Goal: Task Accomplishment & Management: Use online tool/utility

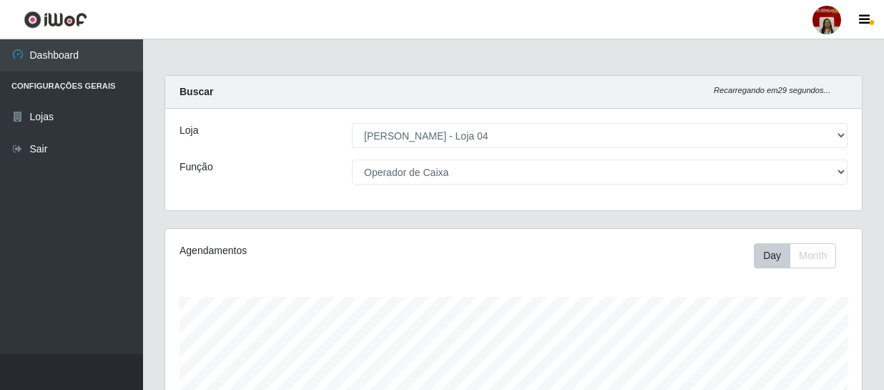
select select "251"
select select "22"
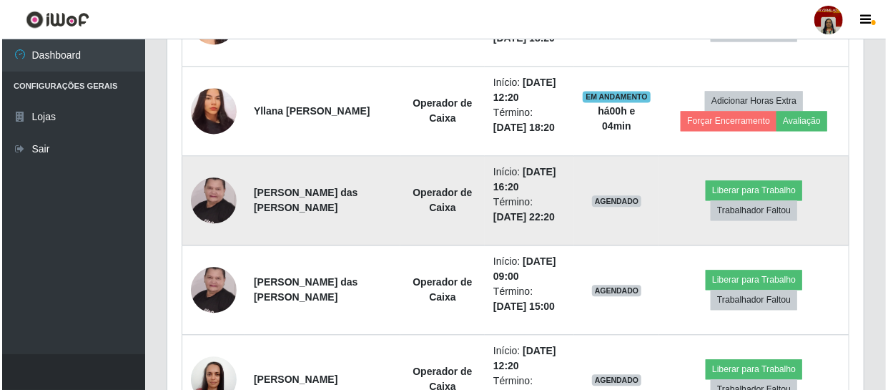
scroll to position [1430, 0]
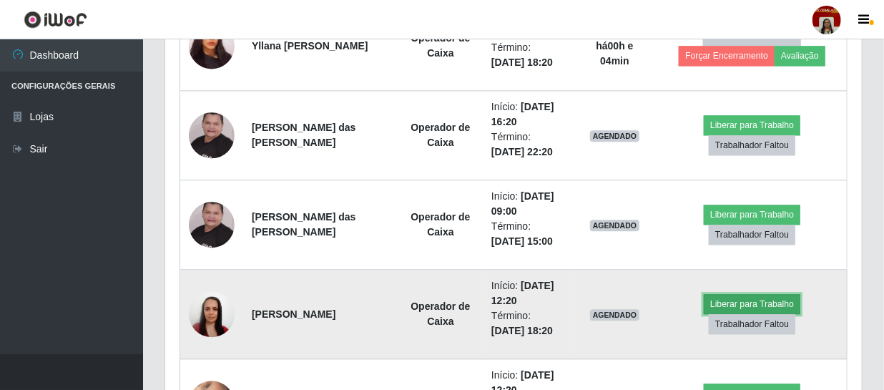
click at [761, 300] on button "Liberar para Trabalho" at bounding box center [752, 304] width 97 height 20
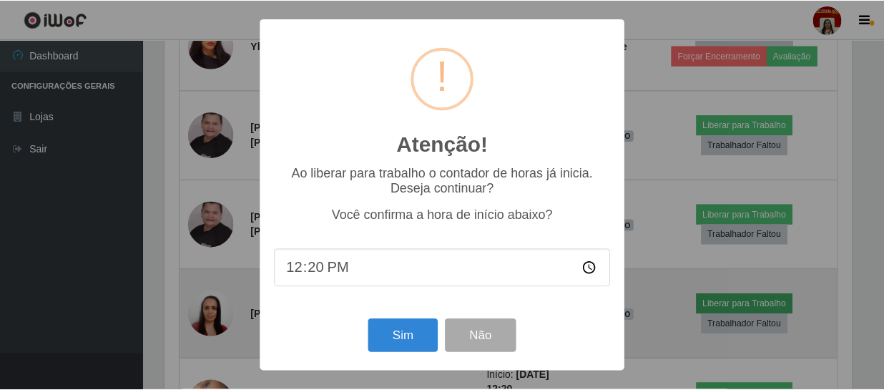
scroll to position [297, 690]
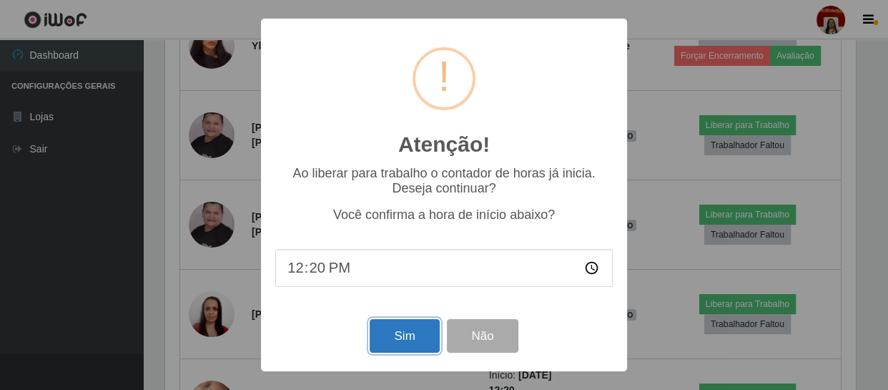
click at [385, 330] on button "Sim" at bounding box center [404, 336] width 69 height 34
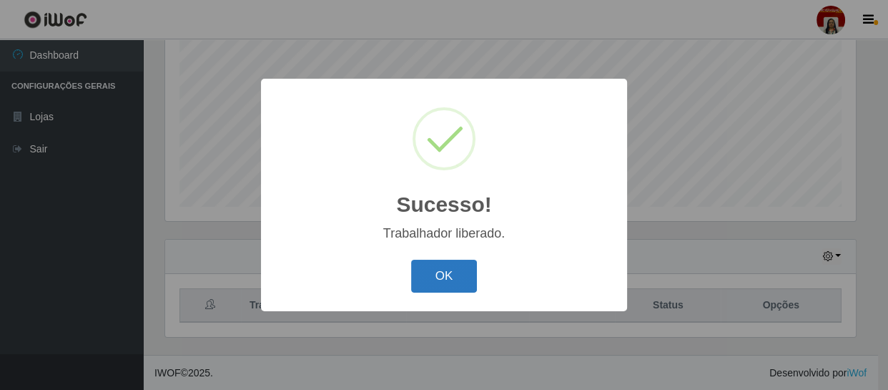
click at [456, 272] on button "OK" at bounding box center [444, 277] width 66 height 34
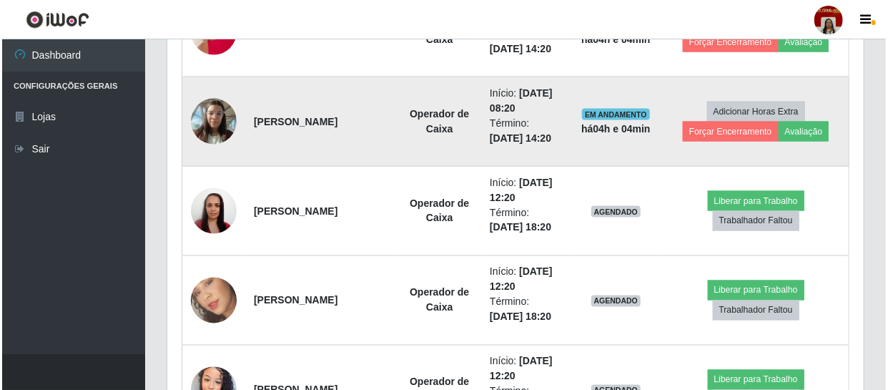
scroll to position [1020, 0]
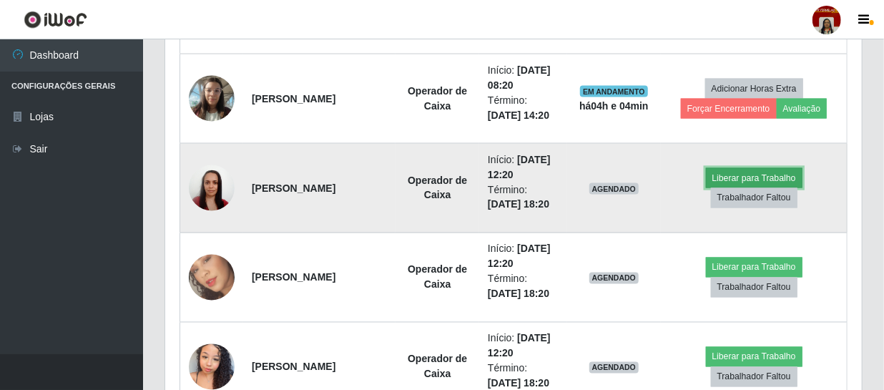
click at [727, 172] on button "Liberar para Trabalho" at bounding box center [754, 178] width 97 height 20
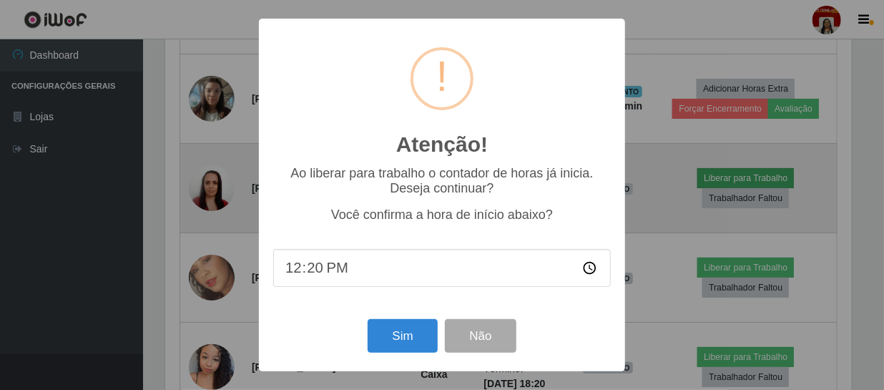
scroll to position [297, 690]
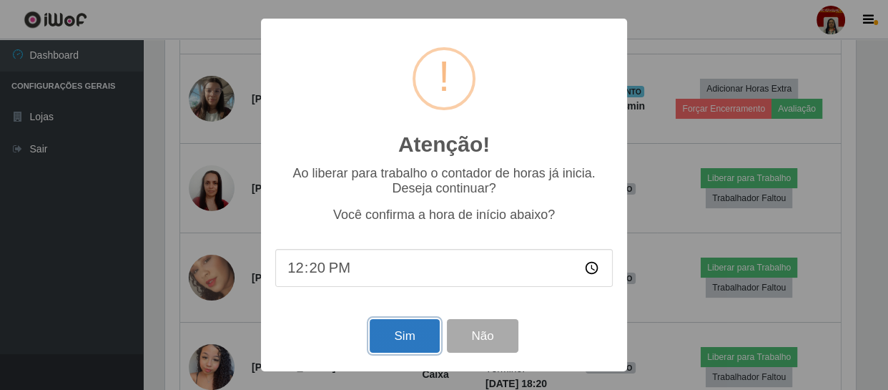
click at [402, 335] on button "Sim" at bounding box center [404, 336] width 69 height 34
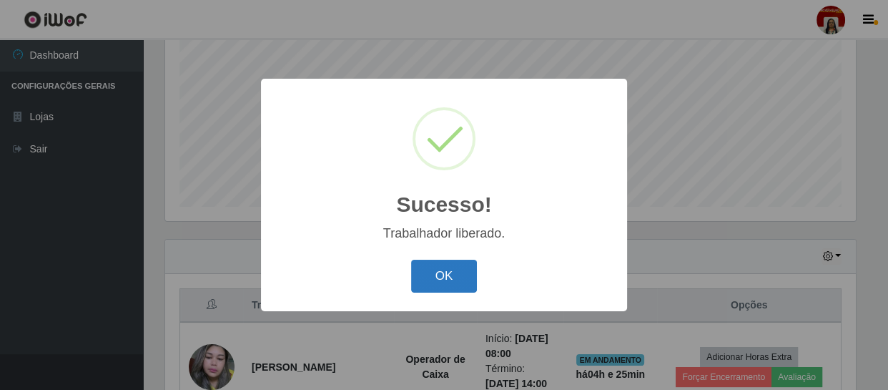
click at [462, 267] on button "OK" at bounding box center [444, 277] width 66 height 34
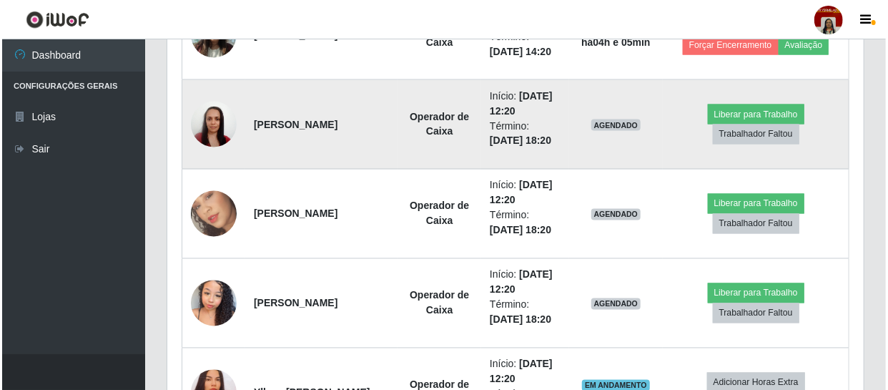
scroll to position [1085, 0]
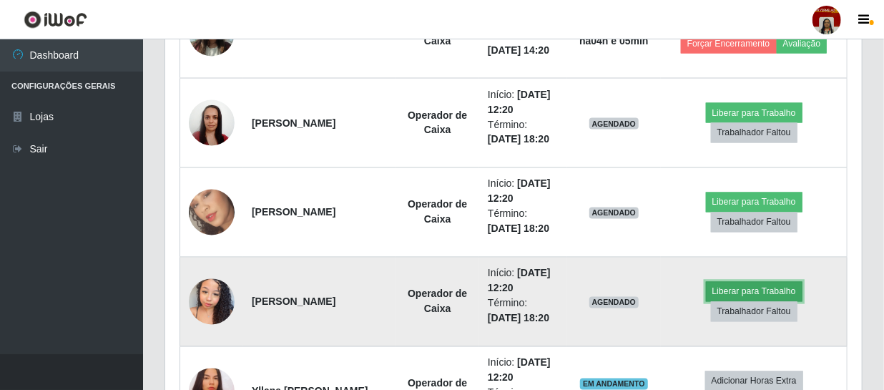
click at [761, 285] on button "Liberar para Trabalho" at bounding box center [754, 292] width 97 height 20
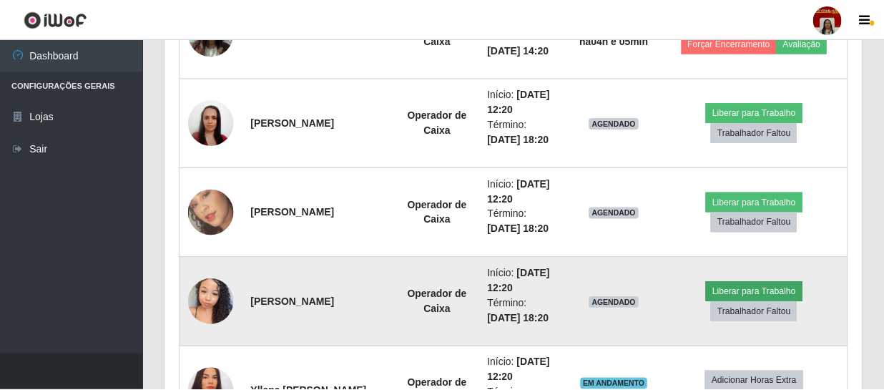
scroll to position [297, 690]
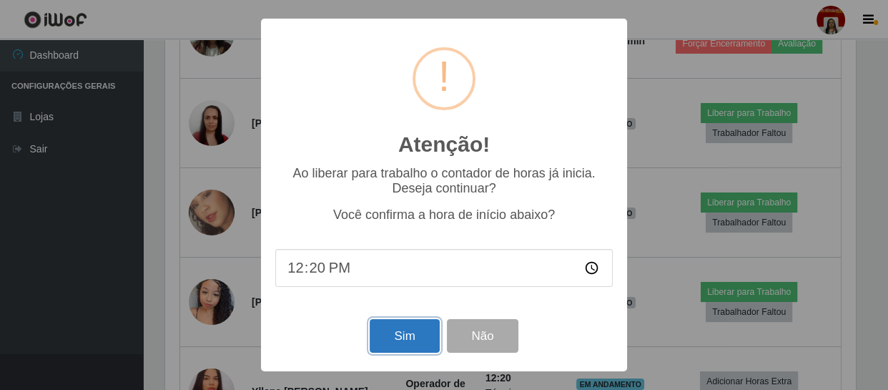
click at [414, 334] on button "Sim" at bounding box center [404, 336] width 69 height 34
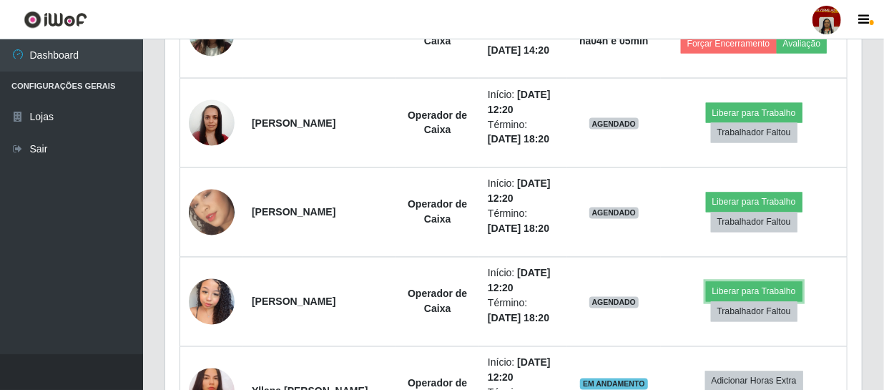
scroll to position [0, 0]
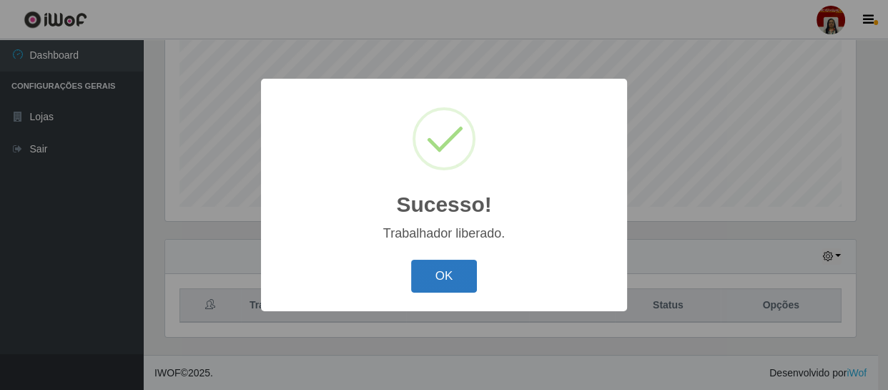
click at [423, 274] on button "OK" at bounding box center [444, 277] width 66 height 34
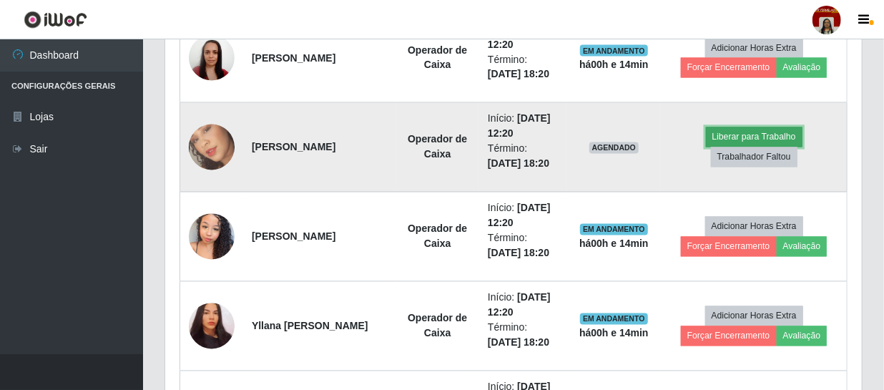
click at [729, 127] on button "Liberar para Trabalho" at bounding box center [754, 137] width 97 height 20
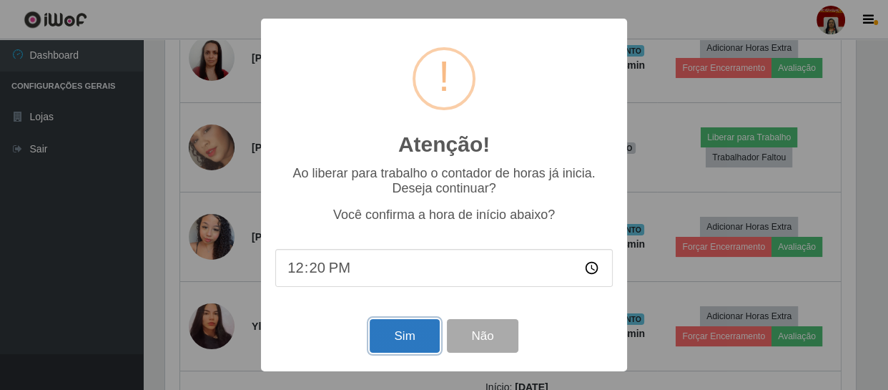
click at [406, 336] on button "Sim" at bounding box center [404, 336] width 69 height 34
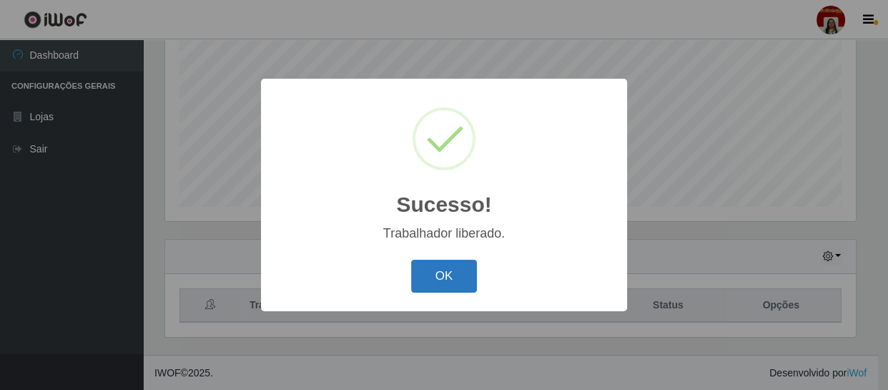
click at [420, 263] on button "OK" at bounding box center [444, 277] width 66 height 34
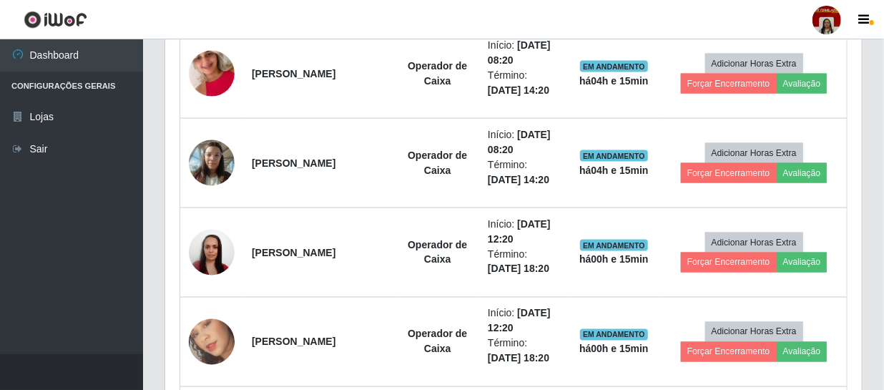
scroll to position [955, 0]
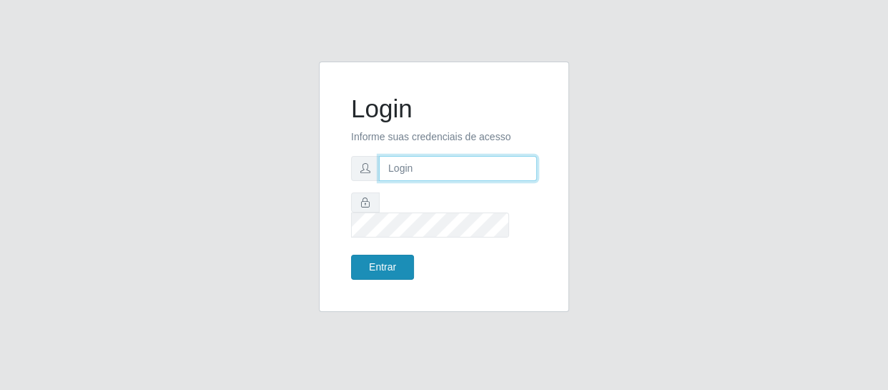
type input "[EMAIL_ADDRESS][DOMAIN_NAME]"
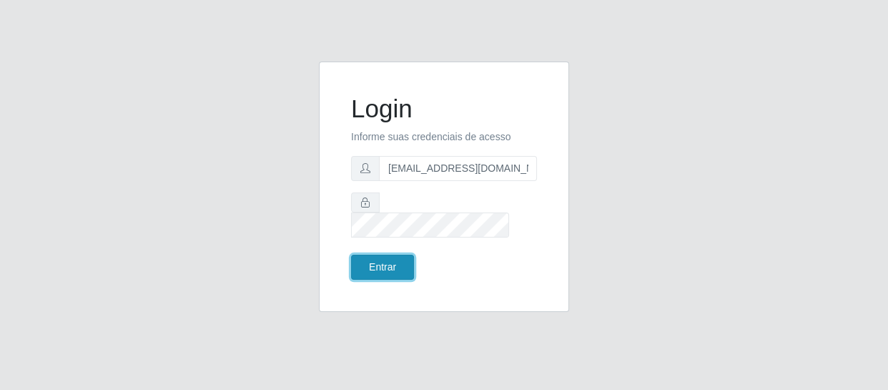
click at [384, 257] on button "Entrar" at bounding box center [382, 267] width 63 height 25
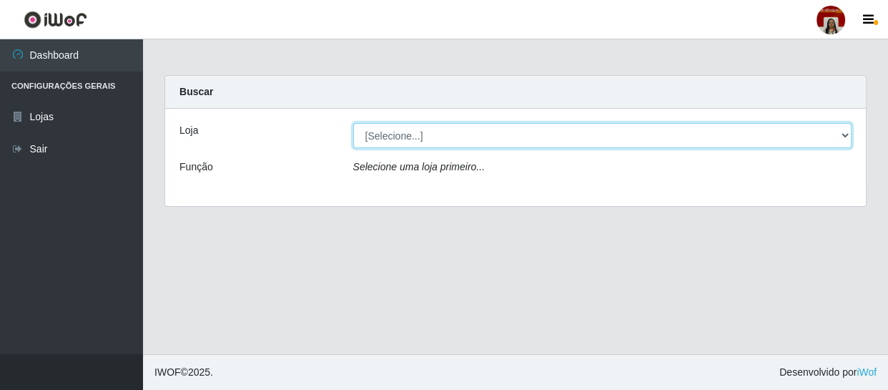
click at [839, 134] on select "[Selecione...] Mar Vermelho - Loja 04" at bounding box center [602, 135] width 499 height 25
select select "251"
click at [353, 123] on select "[Selecione...] Mar Vermelho - Loja 04" at bounding box center [602, 135] width 499 height 25
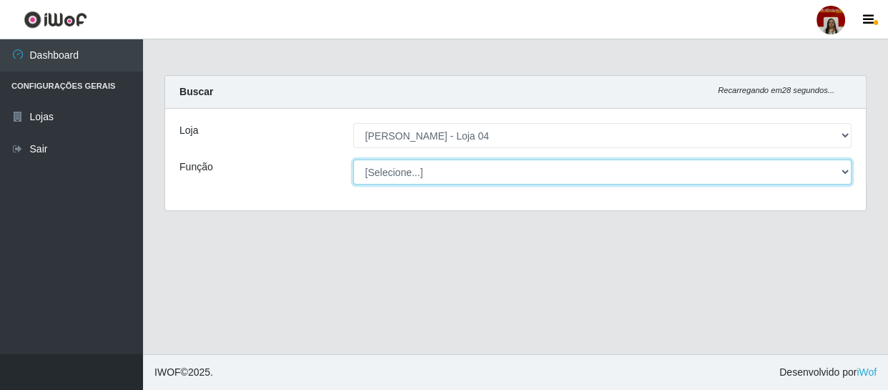
click at [851, 171] on select "[Selecione...] ASG ASG + ASG ++ Auxiliar de Depósito Auxiliar de Depósito + Aux…" at bounding box center [602, 171] width 499 height 25
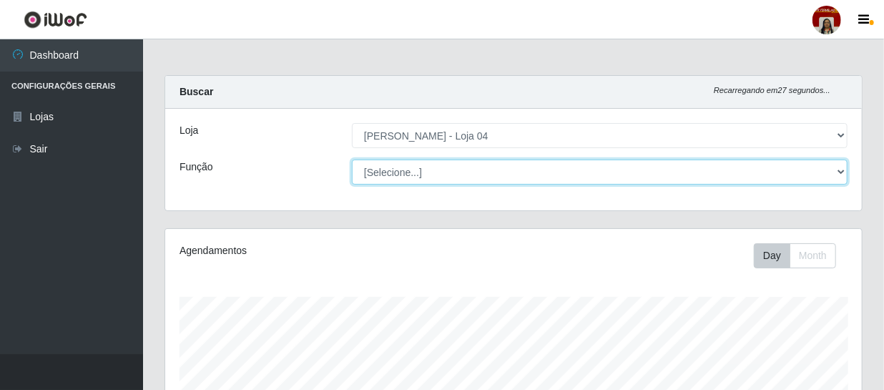
scroll to position [297, 696]
select select "22"
click at [352, 159] on select "[Selecione...] ASG ASG + ASG ++ Auxiliar de Depósito Auxiliar de Depósito + Aux…" at bounding box center [600, 171] width 496 height 25
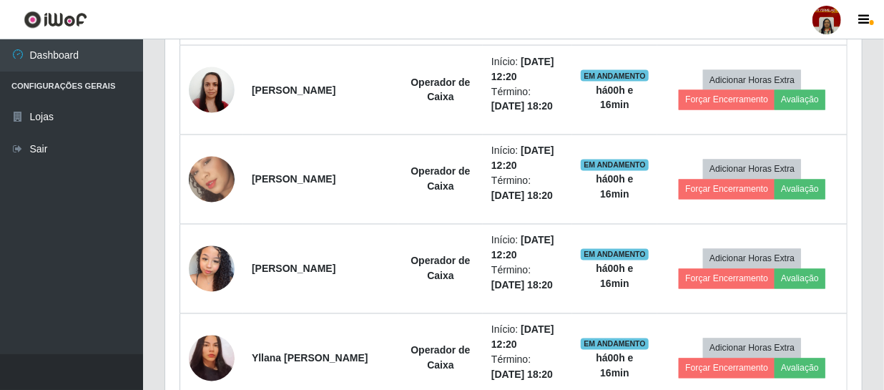
scroll to position [1287, 0]
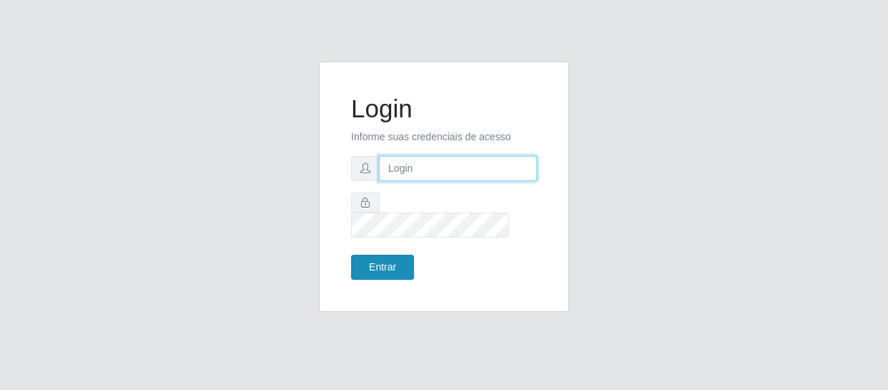
type input "[EMAIL_ADDRESS][DOMAIN_NAME]"
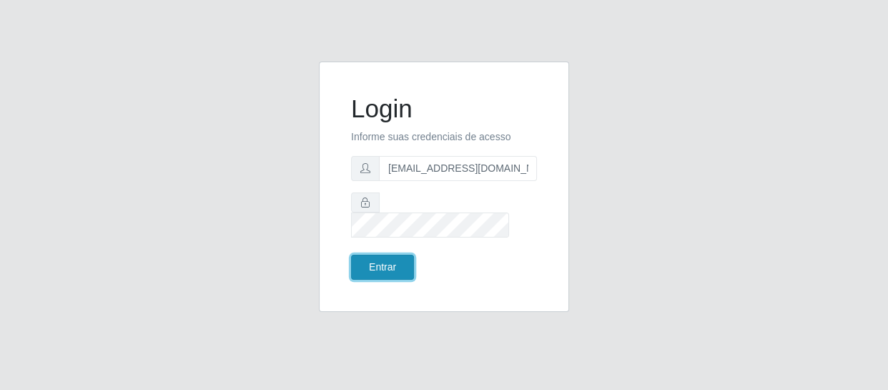
click at [386, 255] on button "Entrar" at bounding box center [382, 267] width 63 height 25
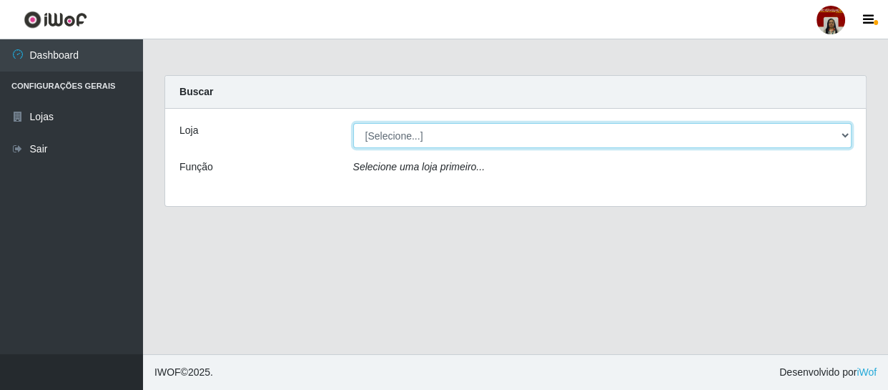
click at [842, 134] on select "[Selecione...] Mar Vermelho - Loja 04" at bounding box center [602, 135] width 499 height 25
select select "251"
click at [353, 123] on select "[Selecione...] Mar Vermelho - Loja 04" at bounding box center [602, 135] width 499 height 25
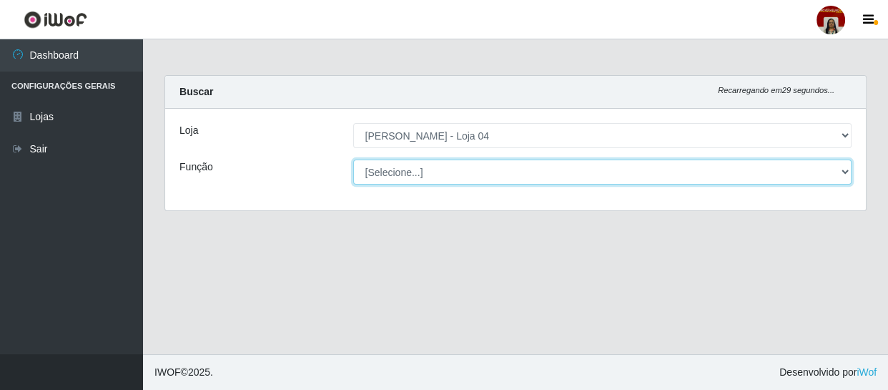
click at [844, 168] on select "[Selecione...] ASG ASG + ASG ++ Auxiliar de Depósito Auxiliar de Depósito + Aux…" at bounding box center [602, 171] width 499 height 25
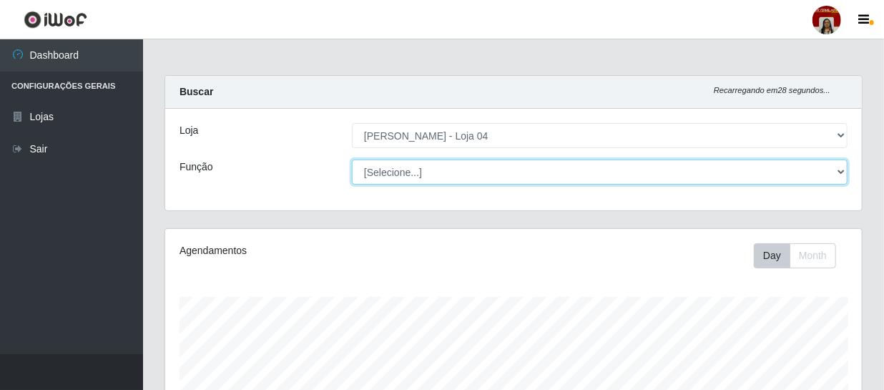
scroll to position [297, 696]
select select "22"
click at [352, 159] on select "[Selecione...] ASG ASG + ASG ++ Auxiliar de Depósito Auxiliar de Depósito + Aux…" at bounding box center [600, 171] width 496 height 25
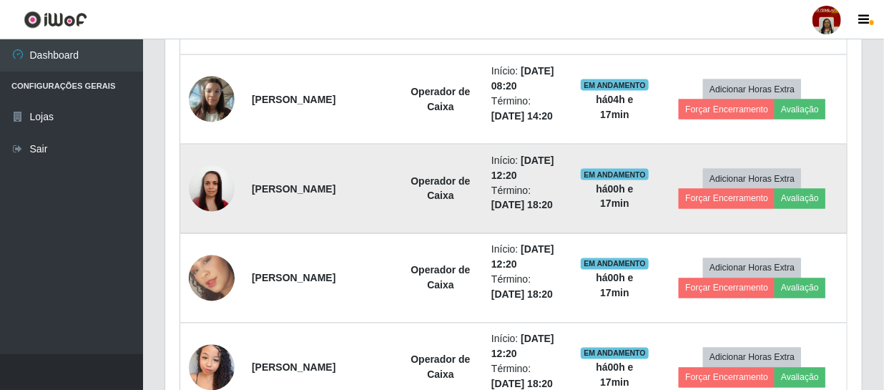
scroll to position [1020, 0]
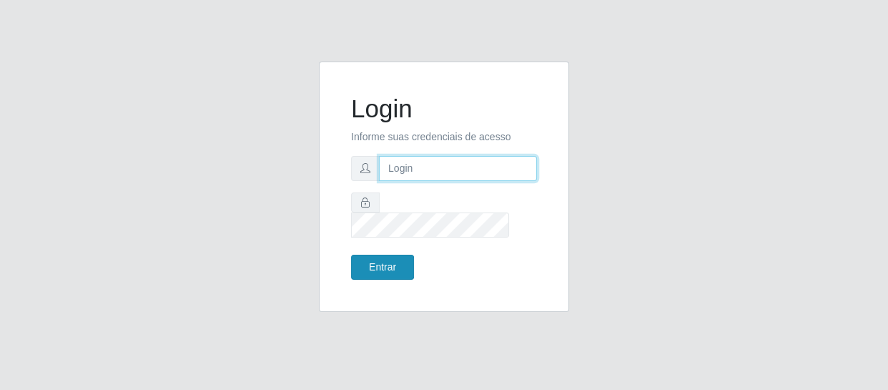
type input "[EMAIL_ADDRESS][DOMAIN_NAME]"
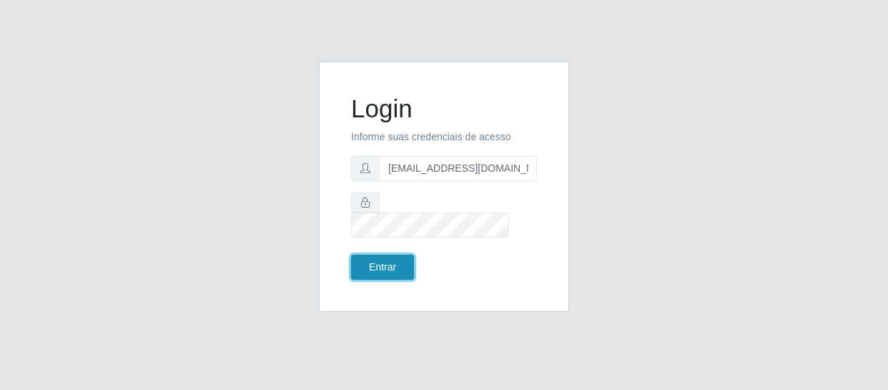
click at [398, 257] on button "Entrar" at bounding box center [382, 267] width 63 height 25
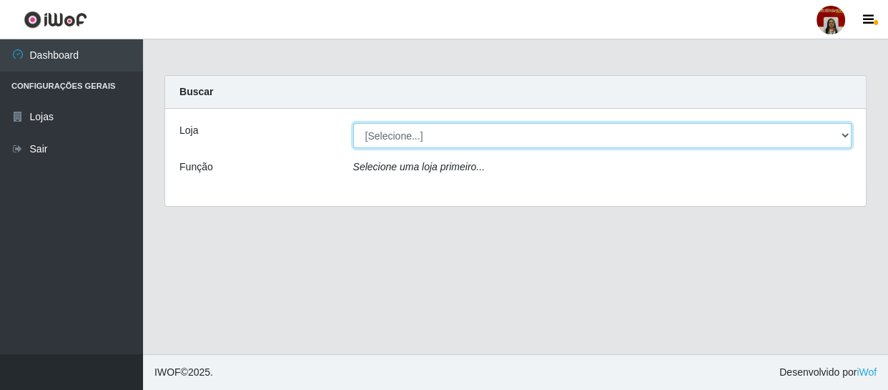
click at [843, 138] on select "[Selecione...] Mar Vermelho - Loja 04" at bounding box center [602, 135] width 499 height 25
select select "251"
click at [353, 123] on select "[Selecione...] Mar Vermelho - Loja 04" at bounding box center [602, 135] width 499 height 25
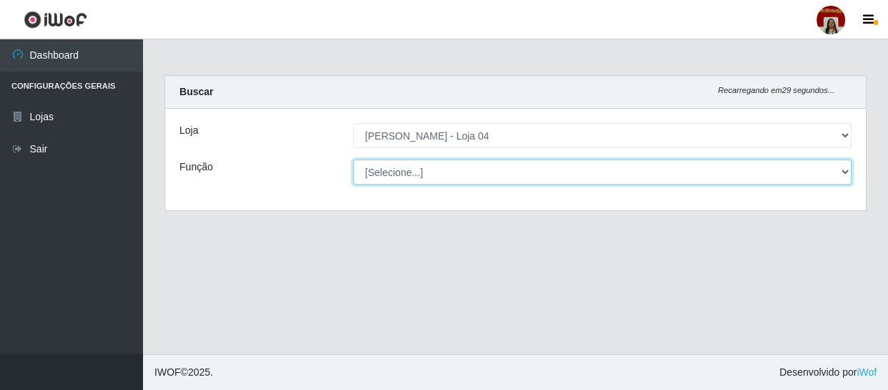
click at [839, 169] on select "[Selecione...] ASG ASG + ASG ++ Auxiliar de Depósito Auxiliar de Depósito + Aux…" at bounding box center [602, 171] width 499 height 25
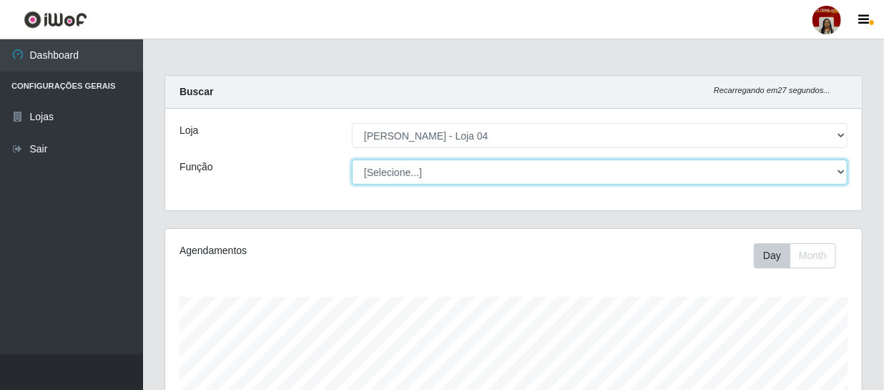
scroll to position [297, 696]
select select "22"
click at [352, 159] on select "[Selecione...] ASG ASG + ASG ++ Auxiliar de Depósito Auxiliar de Depósito + Aux…" at bounding box center [600, 171] width 496 height 25
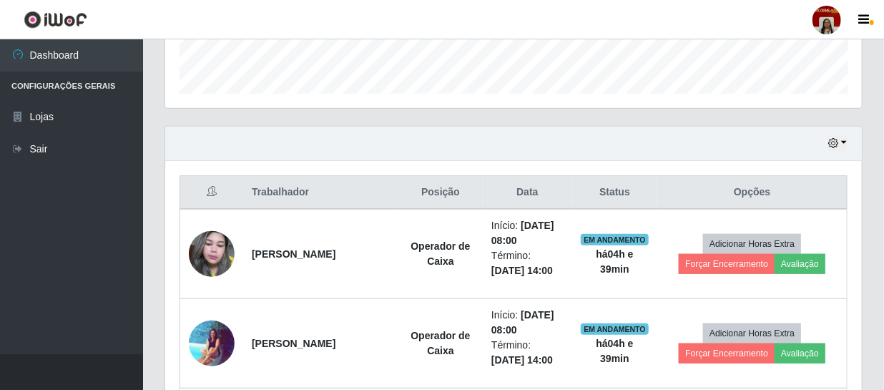
scroll to position [442, 0]
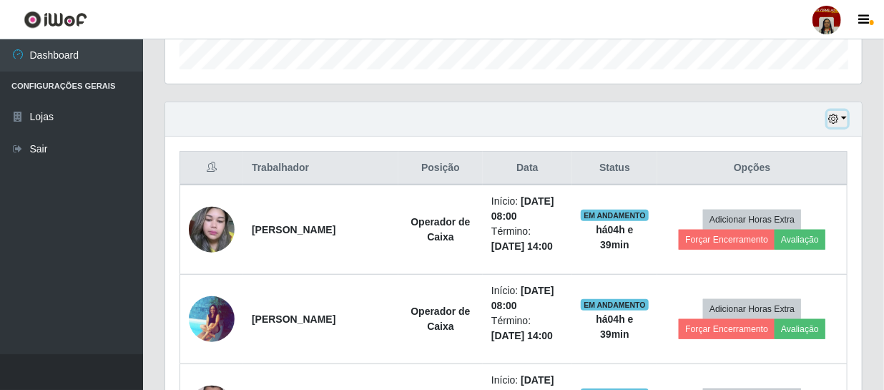
click at [832, 117] on icon "button" at bounding box center [833, 119] width 10 height 10
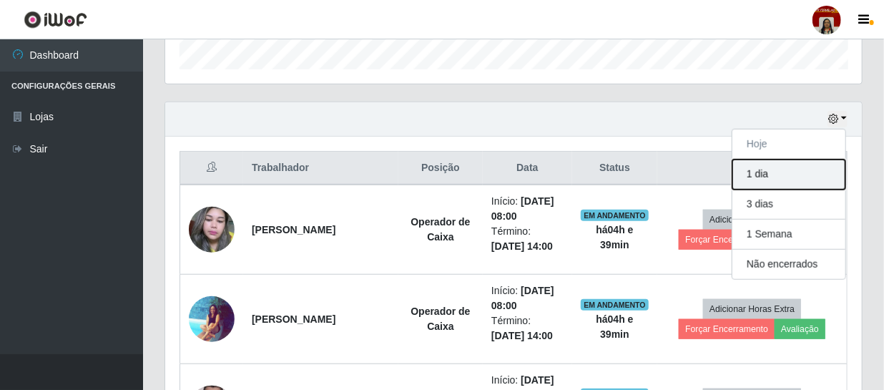
click at [772, 171] on button "1 dia" at bounding box center [788, 174] width 113 height 30
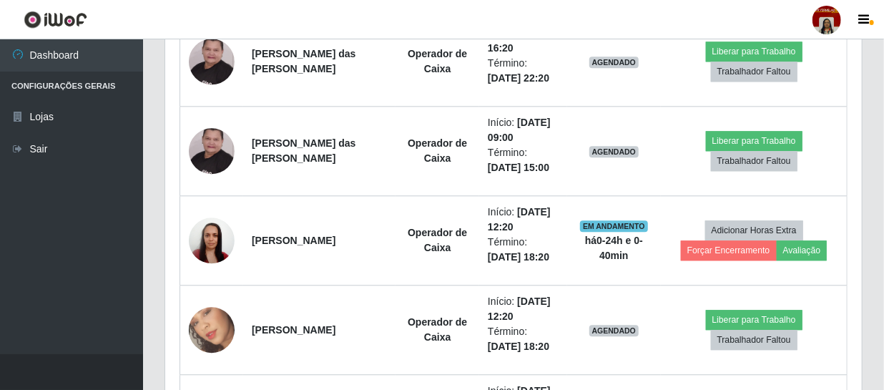
scroll to position [1482, 0]
